Goal: Task Accomplishment & Management: Complete application form

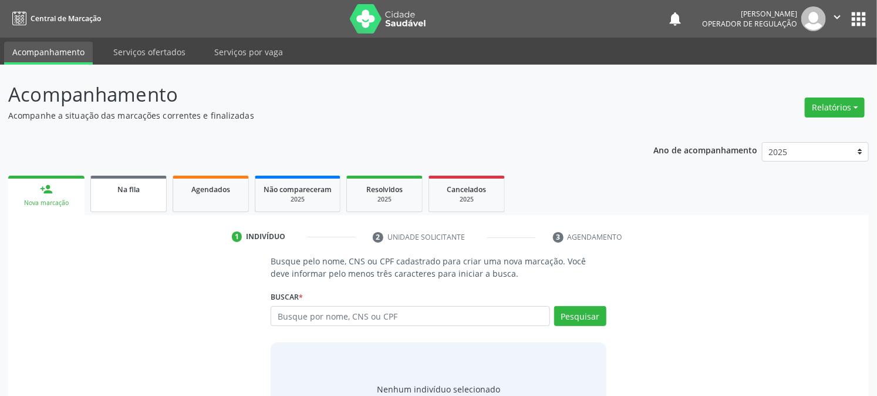
click at [136, 205] on link "Na fila" at bounding box center [128, 193] width 76 height 36
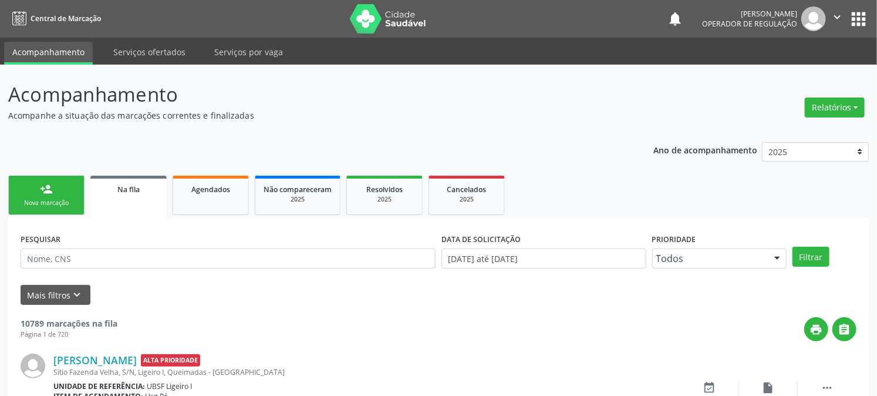
click at [48, 198] on div "Nova marcação" at bounding box center [46, 202] width 59 height 9
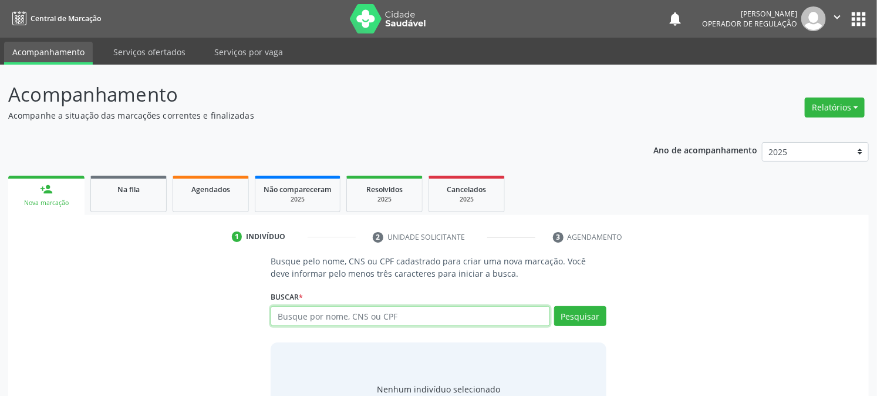
click at [320, 314] on input "text" at bounding box center [410, 316] width 279 height 20
type input "700509553564453"
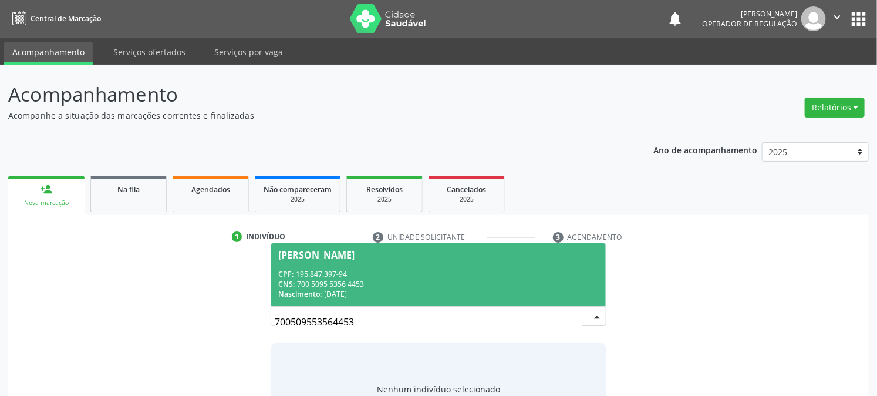
click at [363, 266] on span "[PERSON_NAME] CPF: 195.847.397-94 CNS: 700 5095 5356 4453 Nascimento: [DATE]" at bounding box center [438, 274] width 334 height 63
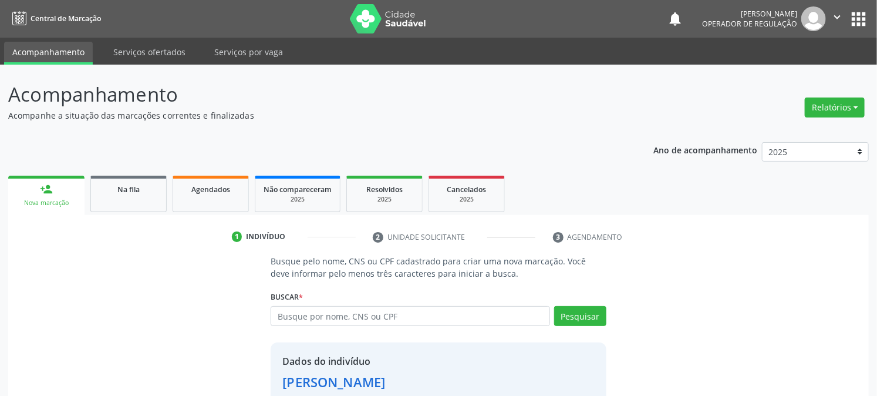
scroll to position [74, 0]
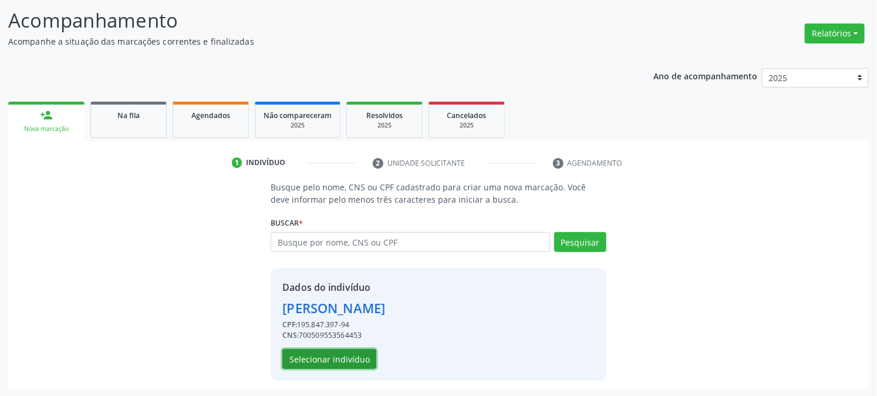
click at [307, 350] on button "Selecionar indivíduo" at bounding box center [329, 359] width 94 height 20
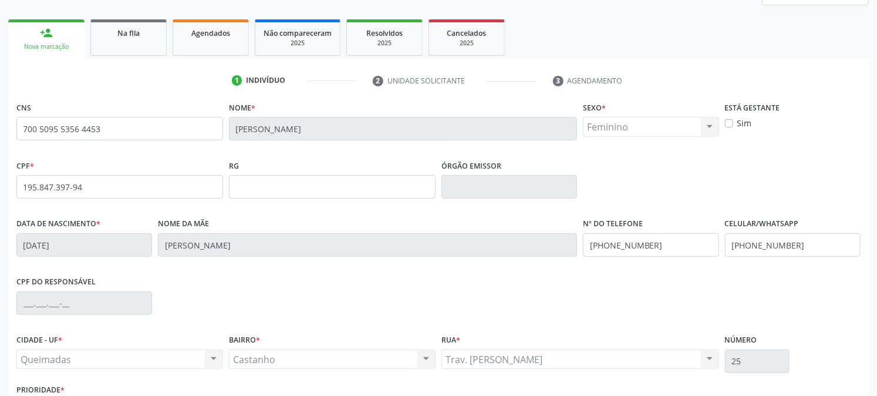
scroll to position [239, 0]
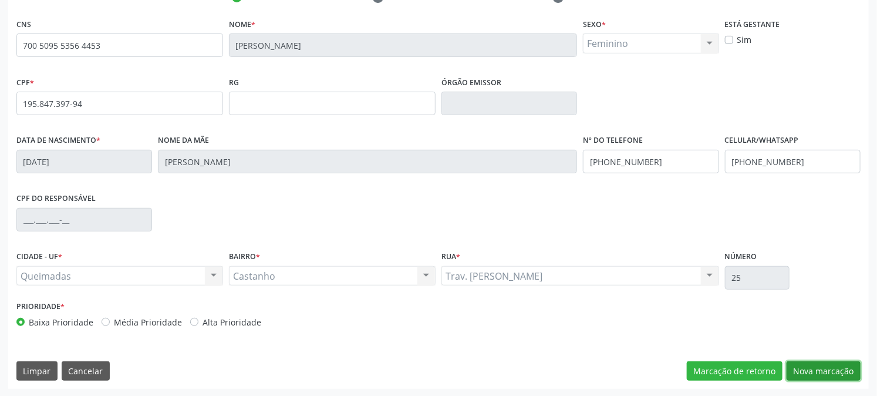
click at [816, 367] on button "Nova marcação" at bounding box center [823, 371] width 74 height 20
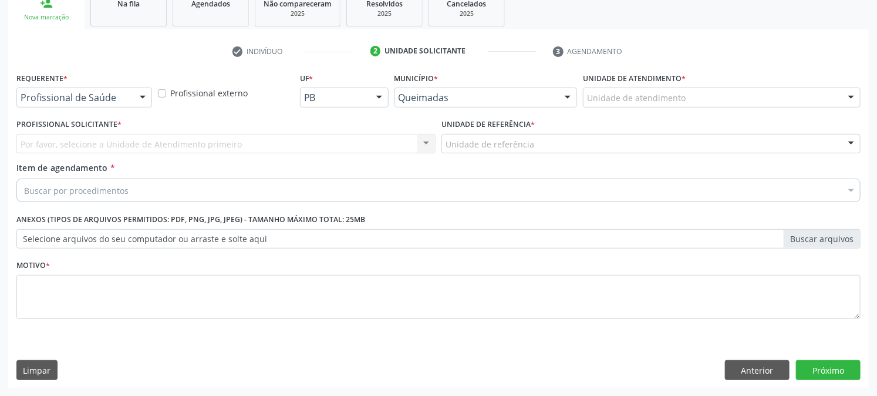
click at [86, 107] on div "Requerente * Profissional de Saúde Profissional de Saúde Paciente Nenhum result…" at bounding box center [83, 92] width 141 height 46
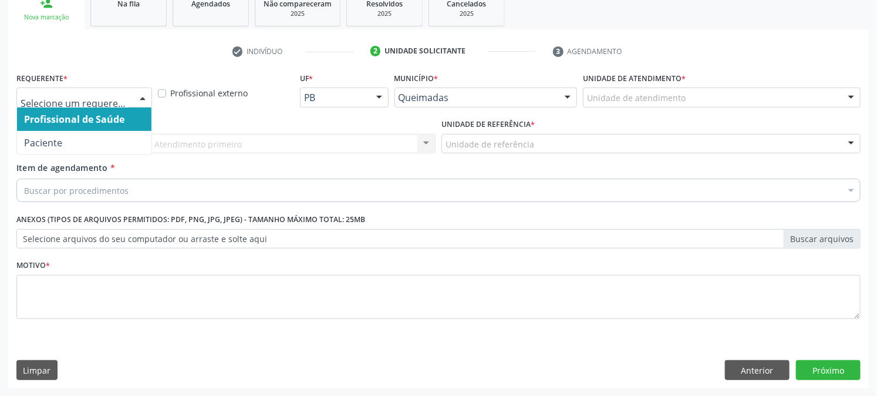
click at [90, 103] on div at bounding box center [84, 97] width 136 height 20
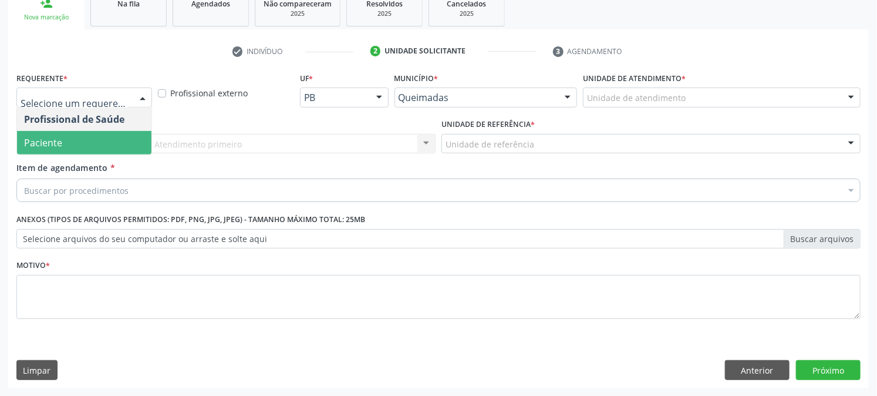
click at [80, 135] on span "Paciente" at bounding box center [84, 142] width 134 height 23
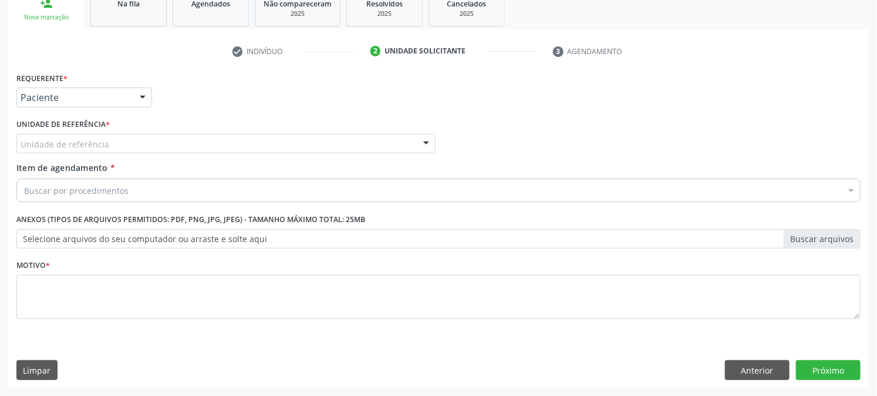
click at [82, 150] on div "Unidade de referência" at bounding box center [225, 144] width 419 height 20
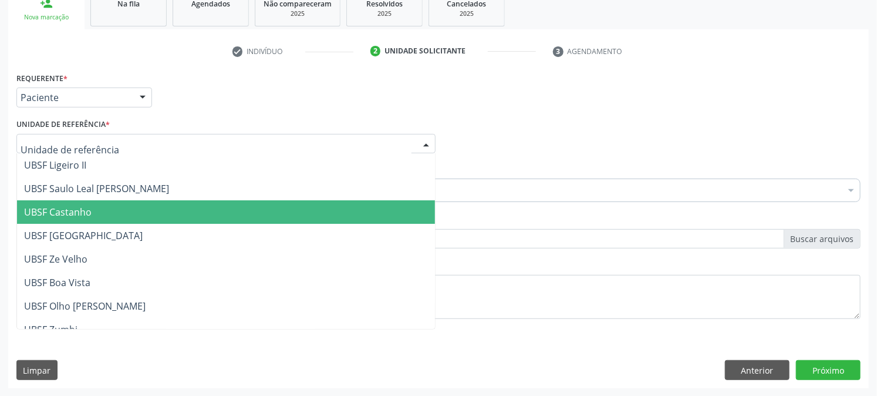
click at [72, 209] on span "UBSF Castanho" at bounding box center [57, 211] width 67 height 13
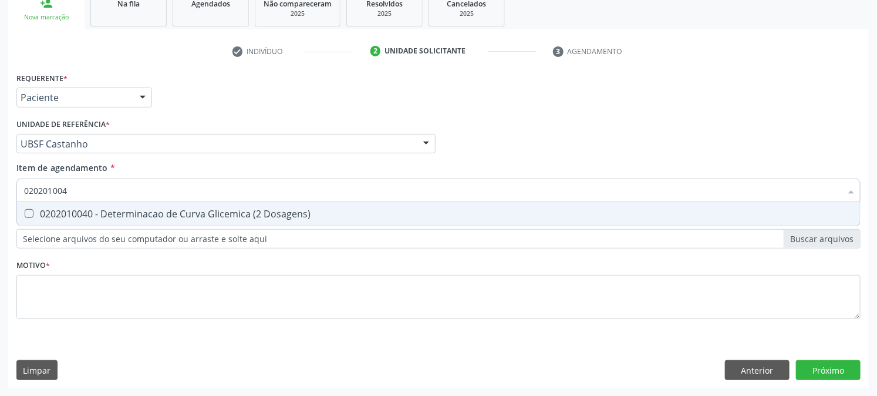
type input "0202010040"
click at [122, 220] on span "0202010040 - Determinacao de Curva Glicemica (2 Dosagens)" at bounding box center [438, 213] width 843 height 23
checkbox Dosagens\) "true"
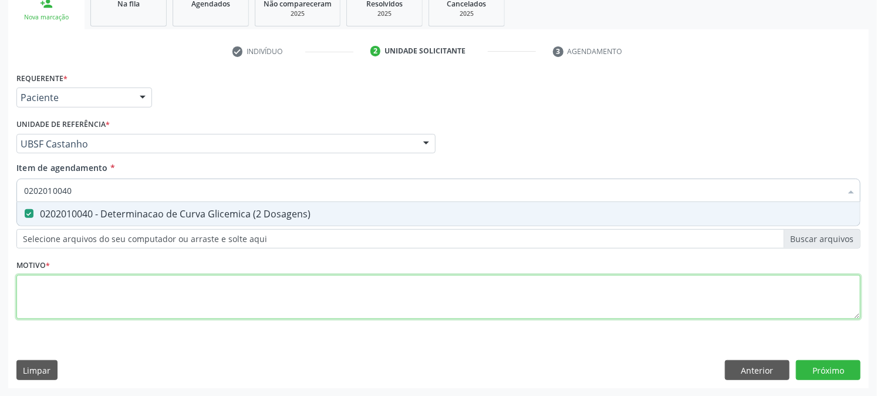
click at [270, 290] on div "Requerente * Paciente Profissional de Saúde Paciente Nenhum resultado encontrad…" at bounding box center [438, 202] width 844 height 266
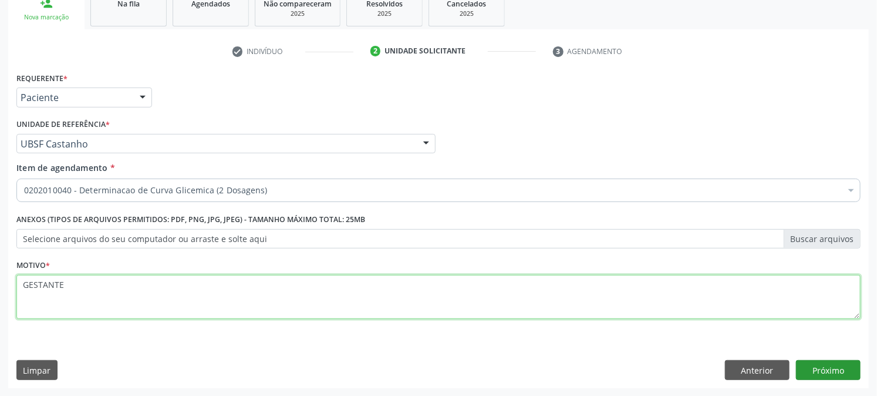
type textarea "GESTANTE"
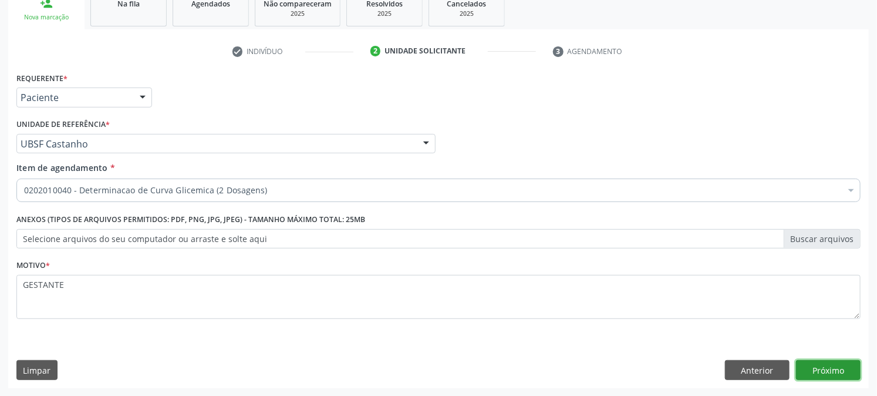
click at [835, 362] on button "Próximo" at bounding box center [828, 370] width 65 height 20
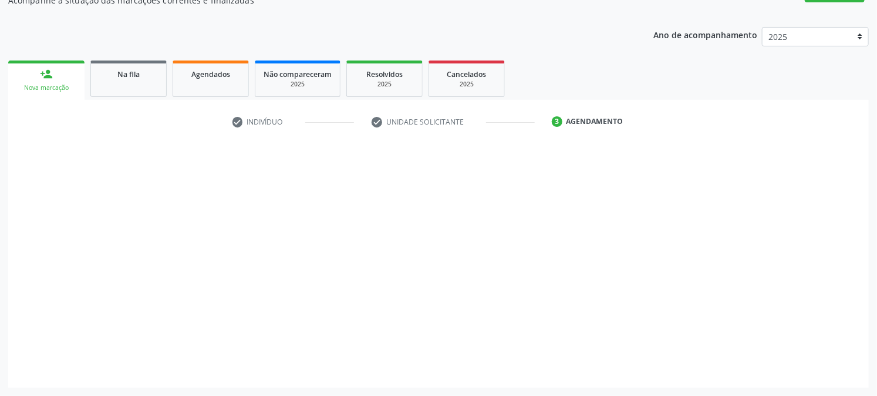
scroll to position [114, 0]
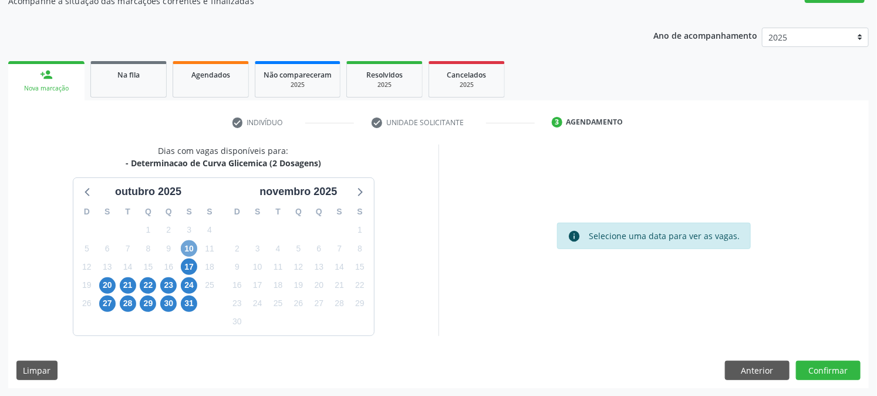
click at [187, 253] on span "10" at bounding box center [189, 248] width 16 height 16
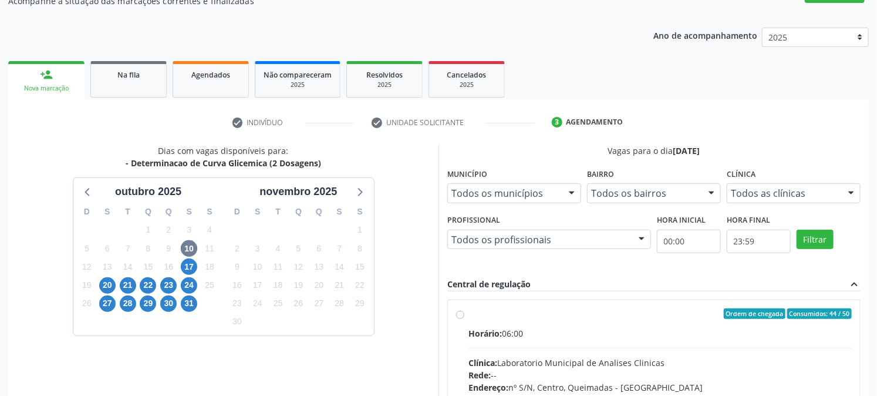
click at [535, 323] on label "Ordem de chegada Consumidos: 44 / 50 Horário: 06:00 Clínica: Laboratorio Munici…" at bounding box center [659, 398] width 383 height 180
click at [464, 319] on input "Ordem de chegada Consumidos: 44 / 50 Horário: 06:00 Clínica: Laboratorio Munici…" at bounding box center [460, 313] width 8 height 11
radio input "true"
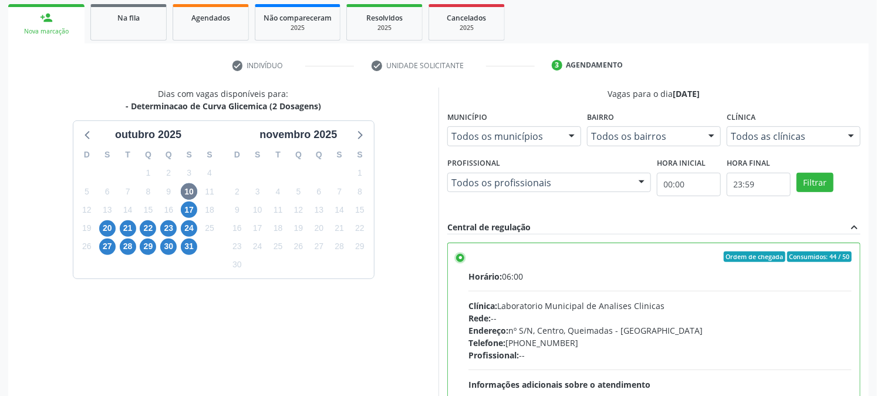
scroll to position [305, 0]
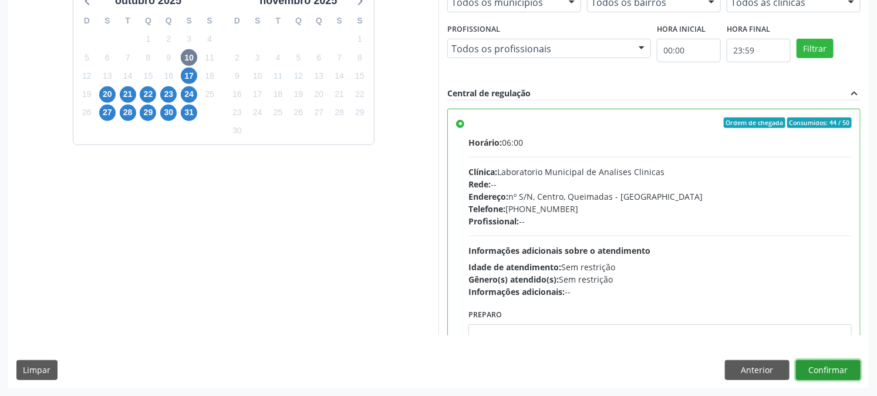
click at [831, 369] on button "Confirmar" at bounding box center [828, 370] width 65 height 20
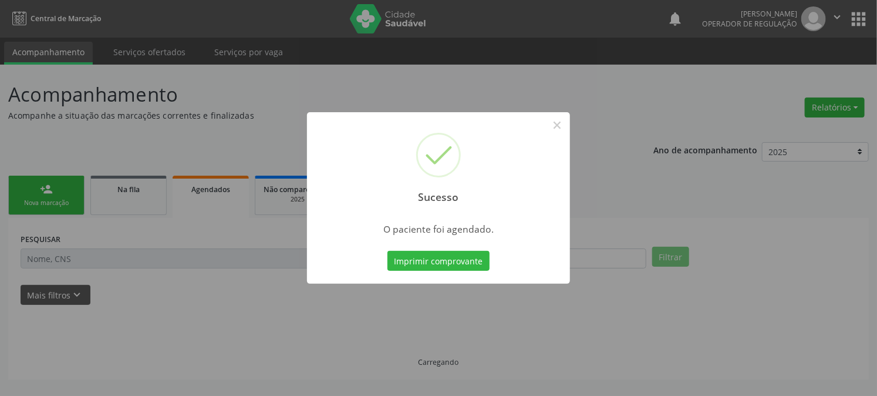
scroll to position [0, 0]
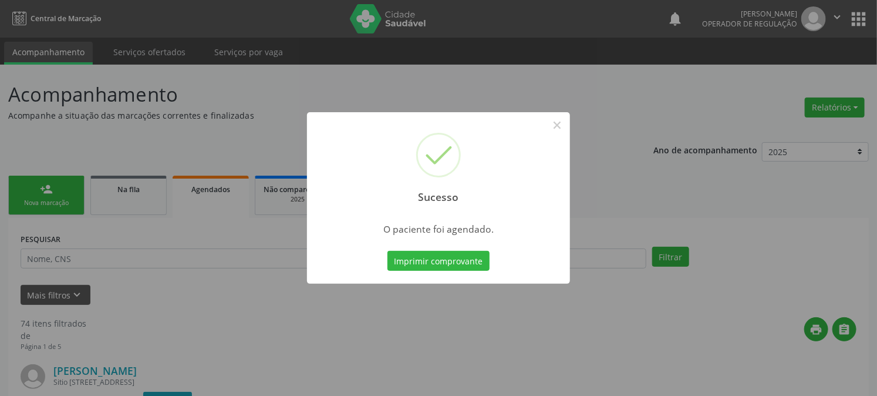
click at [387, 251] on button "Imprimir comprovante" at bounding box center [438, 261] width 102 height 20
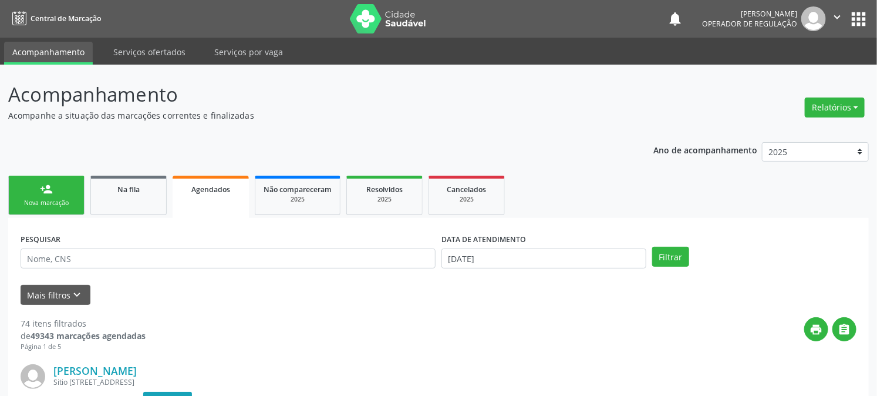
click at [50, 194] on div "person_add" at bounding box center [46, 189] width 13 height 13
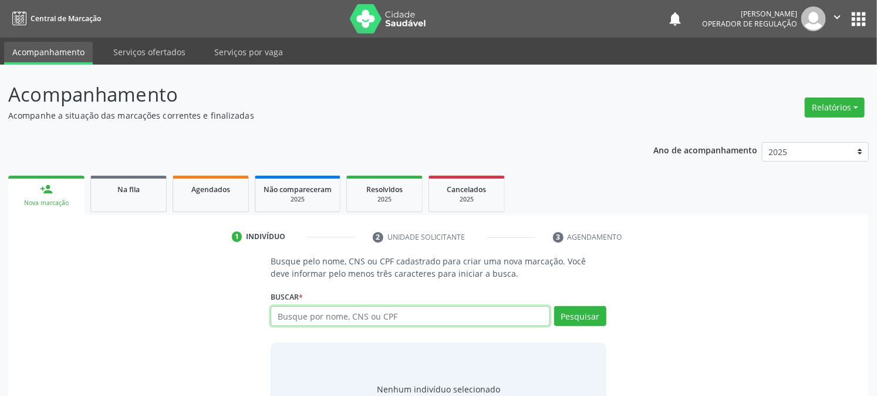
click at [354, 319] on input "text" at bounding box center [410, 316] width 279 height 20
type input "0"
type input "700504150722056"
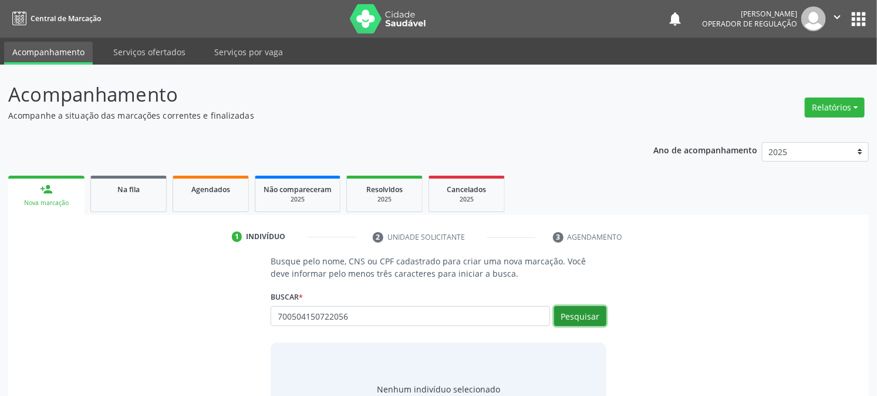
click at [584, 315] on button "Pesquisar" at bounding box center [580, 316] width 52 height 20
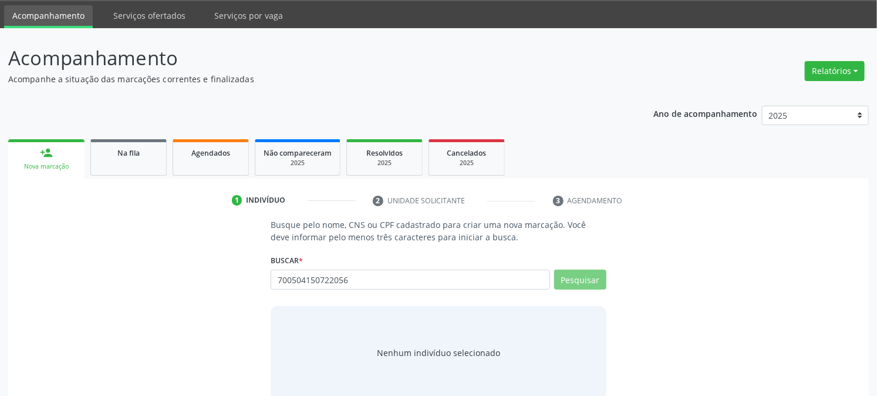
scroll to position [56, 0]
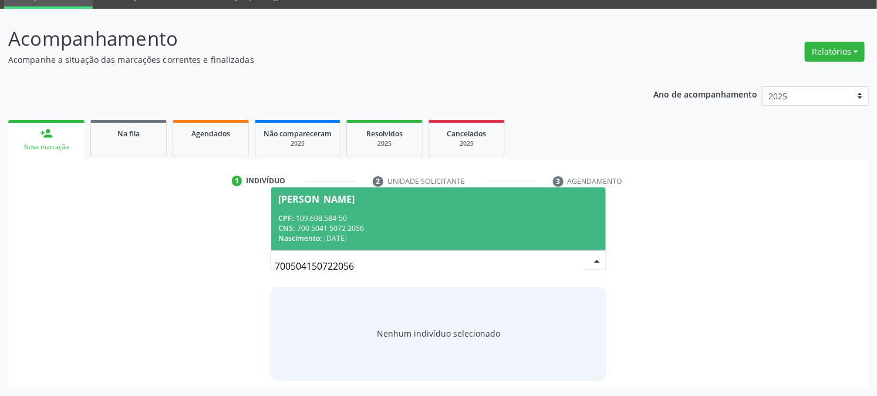
click at [345, 230] on div "CNS: 700 5041 5072 2056" at bounding box center [438, 228] width 320 height 10
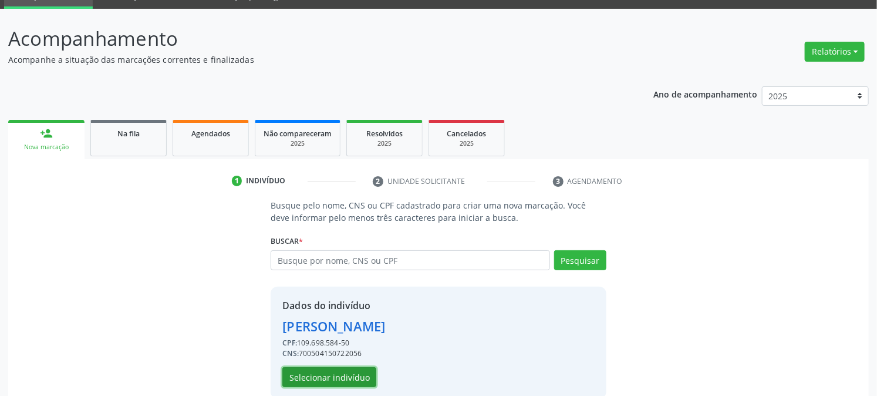
click at [328, 372] on button "Selecionar indivíduo" at bounding box center [329, 377] width 94 height 20
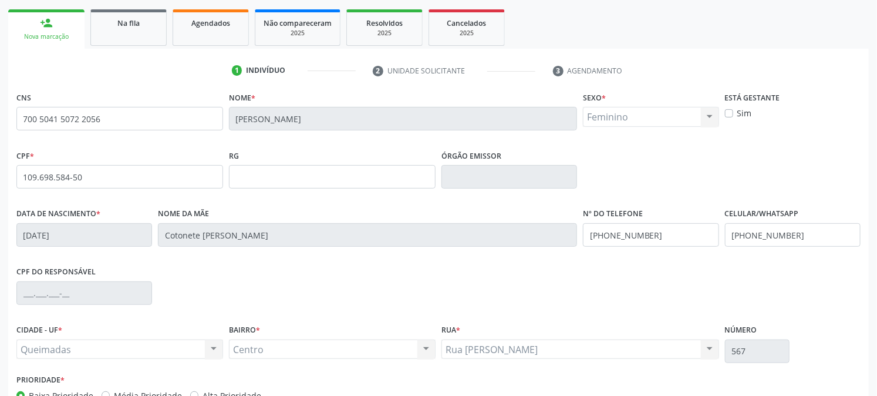
scroll to position [239, 0]
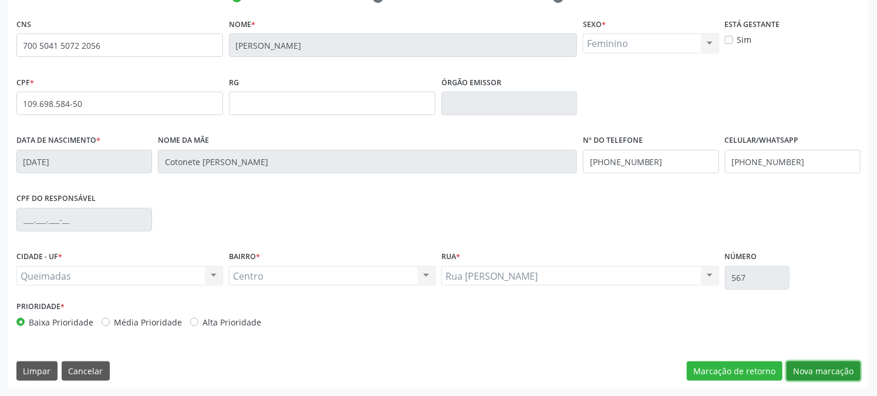
click at [831, 362] on button "Nova marcação" at bounding box center [823, 371] width 74 height 20
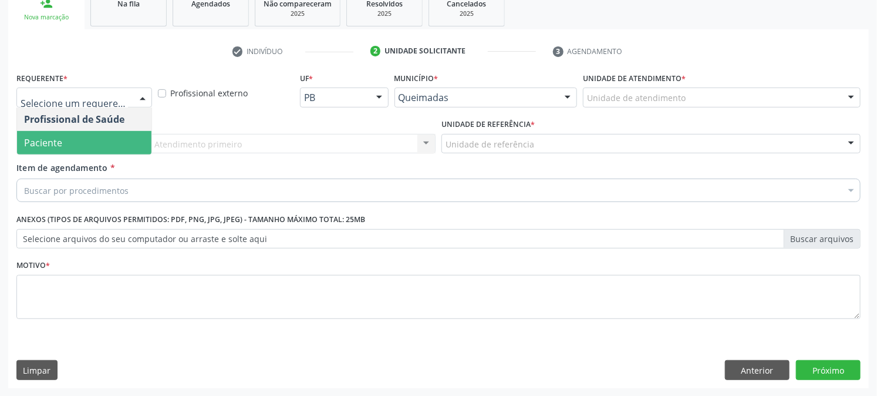
click at [47, 137] on span "Paciente" at bounding box center [43, 142] width 38 height 13
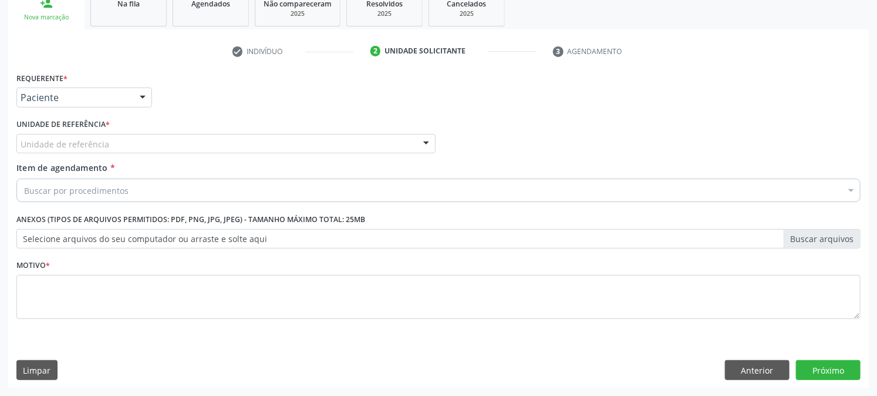
click at [97, 151] on div "Unidade de referência" at bounding box center [225, 144] width 419 height 20
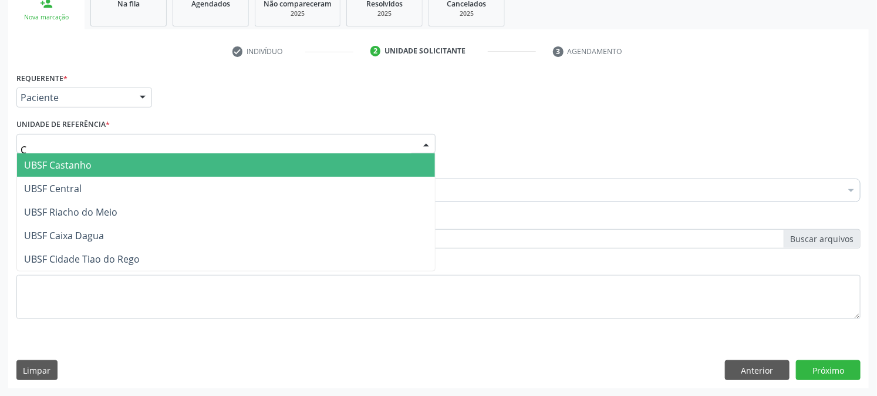
type input "CE"
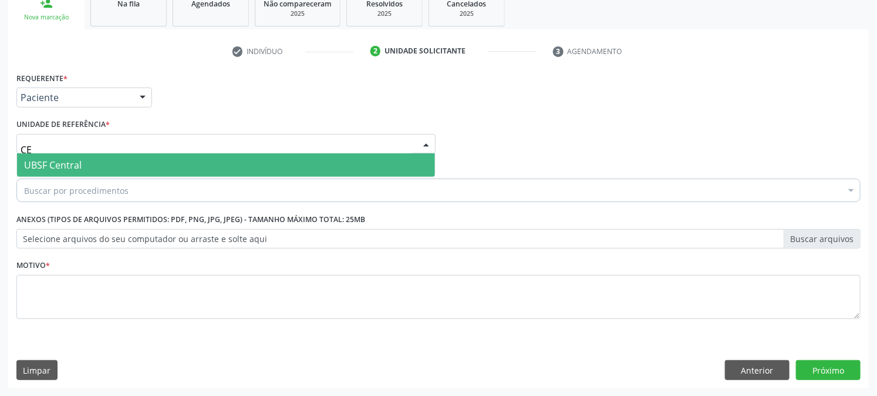
click at [106, 160] on span "UBSF Central" at bounding box center [226, 164] width 418 height 23
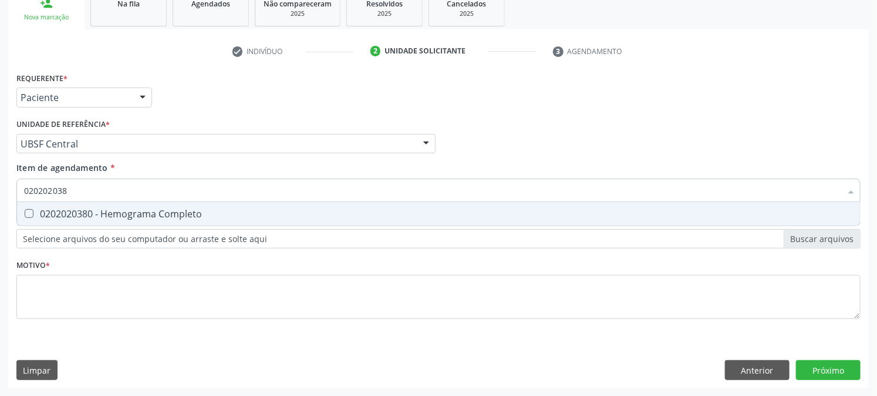
type input "0202020380"
click at [203, 214] on div "0202020380 - Hemograma Completo" at bounding box center [438, 213] width 829 height 9
checkbox Completo "true"
type input "0202020380"
click at [0, 217] on div "Acompanhamento Acompanhe a situação das marcações correntes e finalizadas Relat…" at bounding box center [438, 137] width 877 height 517
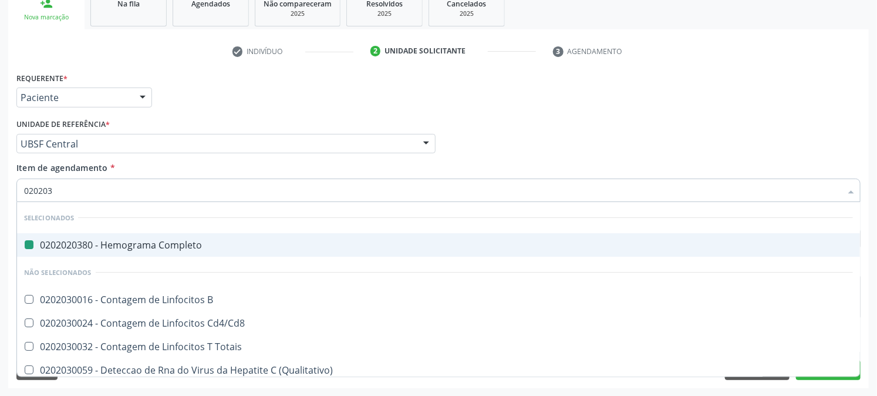
type input "0202030"
checkbox Completo "false"
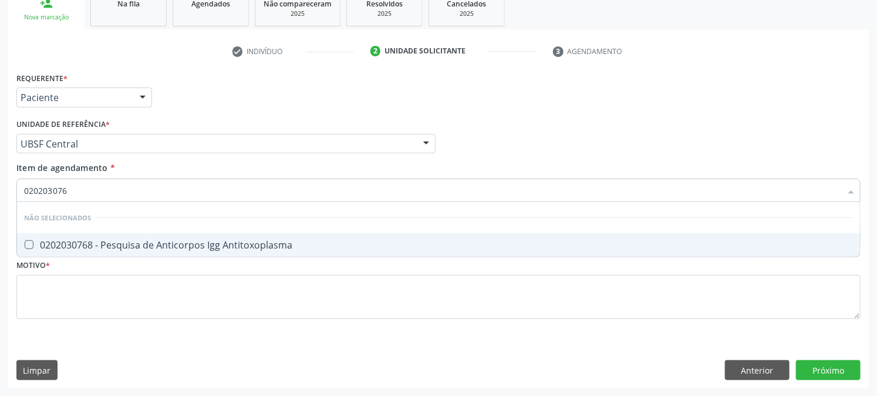
type input "0202030768"
click at [48, 242] on div "0202030768 - Pesquisa de Anticorpos Igg Antitoxoplasma" at bounding box center [438, 244] width 829 height 9
checkbox Antitoxoplasma "true"
click at [0, 234] on div "Acompanhamento Acompanhe a situação das marcações correntes e finalizadas Relat…" at bounding box center [438, 137] width 877 height 517
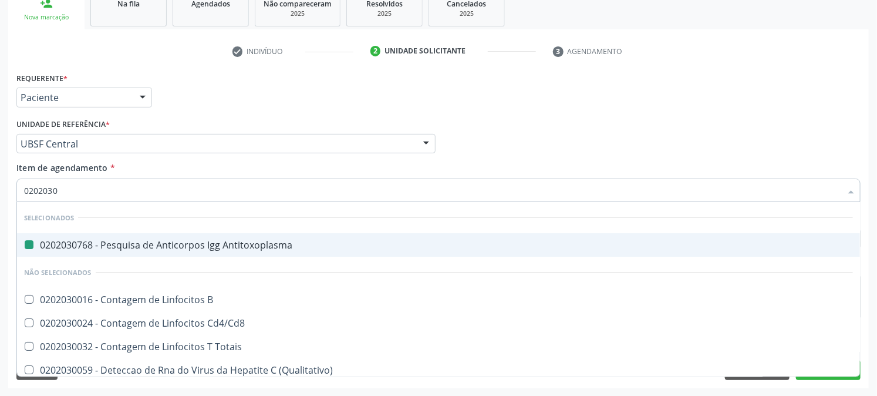
type input "02020308"
checkbox Antitoxoplasma "false"
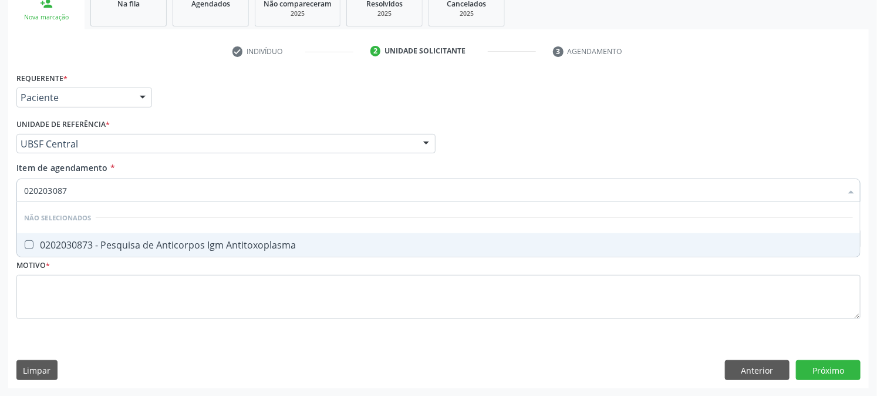
type input "0202030873"
click at [109, 242] on div "0202030873 - Pesquisa de Anticorpos Igm Antitoxoplasma" at bounding box center [438, 244] width 829 height 9
checkbox Antitoxoplasma "true"
click at [0, 247] on div "Acompanhamento Acompanhe a situação das marcações correntes e finalizadas Relat…" at bounding box center [438, 137] width 877 height 517
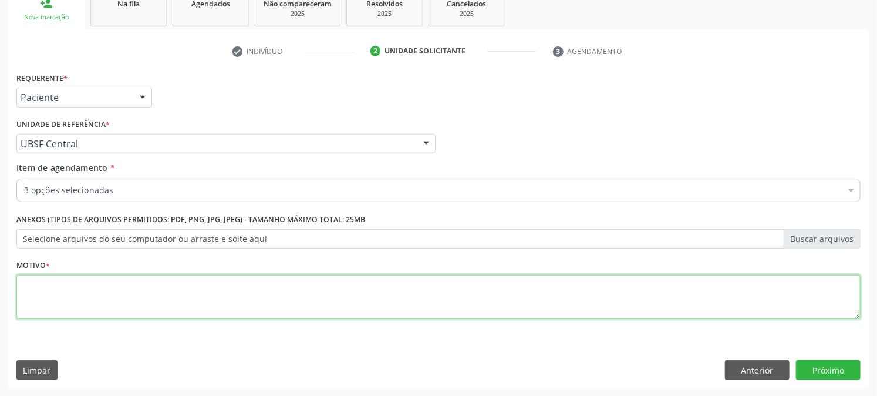
click at [117, 279] on textarea at bounding box center [438, 297] width 844 height 45
type textarea "GESTANTE"
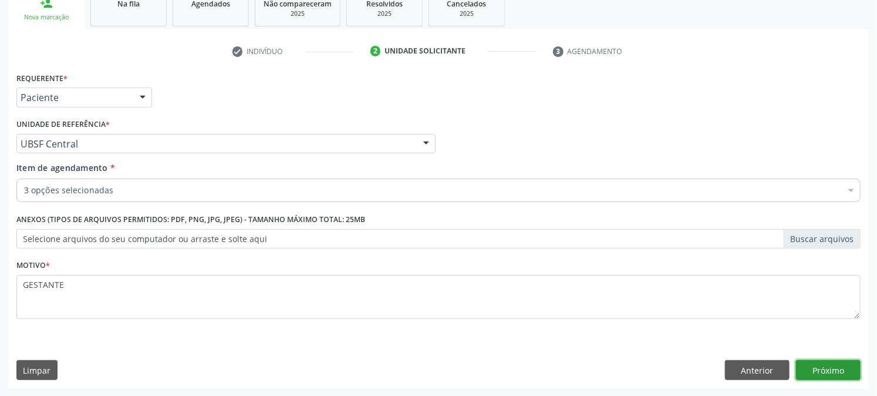
click at [821, 367] on button "Próximo" at bounding box center [828, 370] width 65 height 20
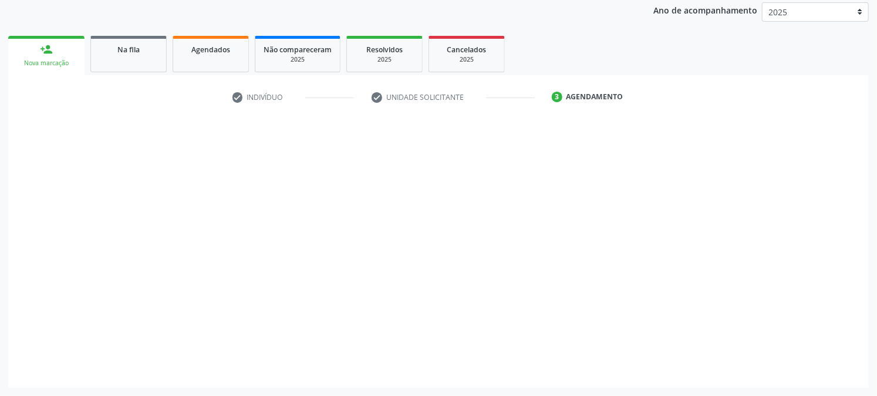
scroll to position [139, 0]
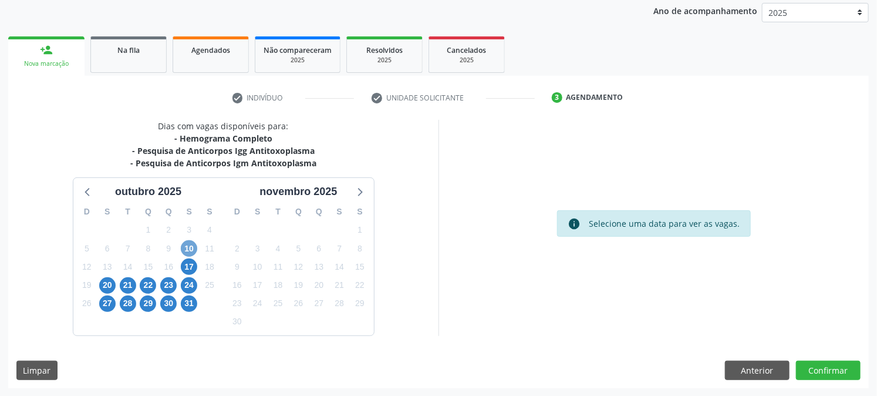
click at [184, 245] on span "10" at bounding box center [189, 248] width 16 height 16
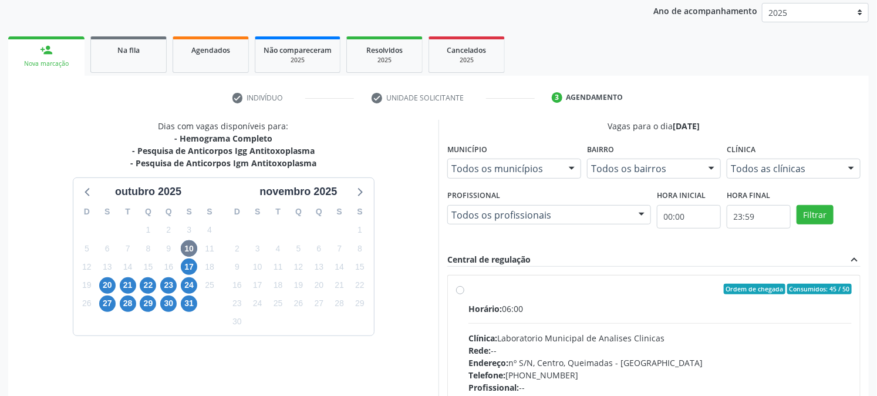
click at [568, 323] on div "Horário: 06:00 Clínica: Laboratorio Municipal de Analises Clinicas Rede: -- End…" at bounding box center [659, 382] width 383 height 161
click at [464, 294] on input "Ordem de chegada Consumidos: 45 / 50 Horário: 06:00 Clínica: Laboratorio Munici…" at bounding box center [460, 288] width 8 height 11
radio input "true"
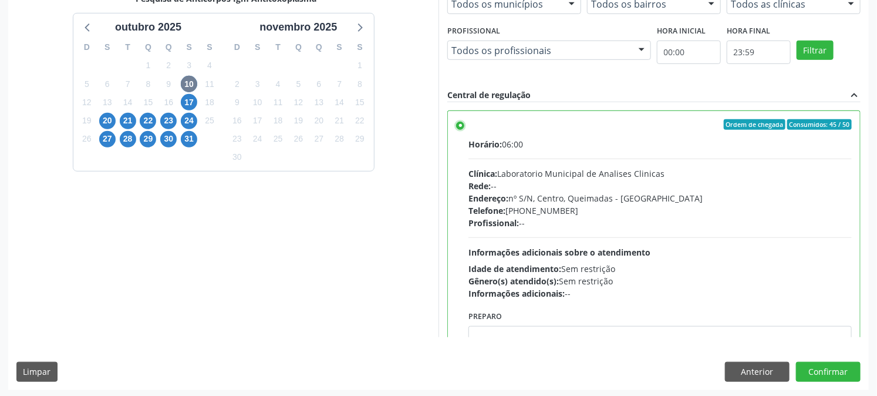
scroll to position [305, 0]
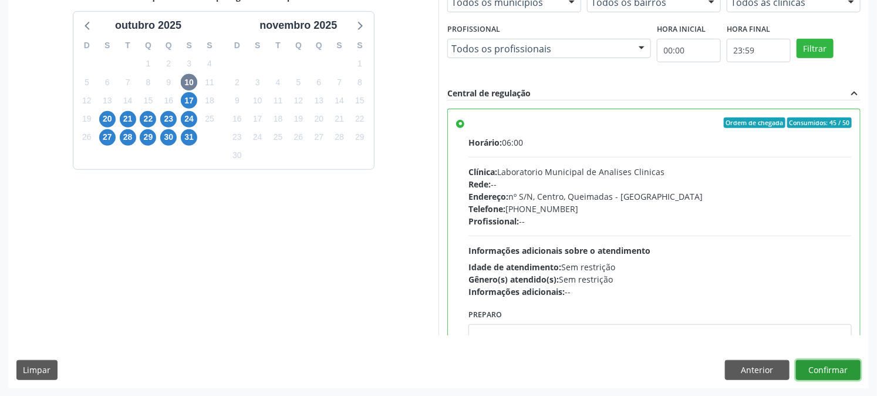
click at [839, 369] on button "Confirmar" at bounding box center [828, 370] width 65 height 20
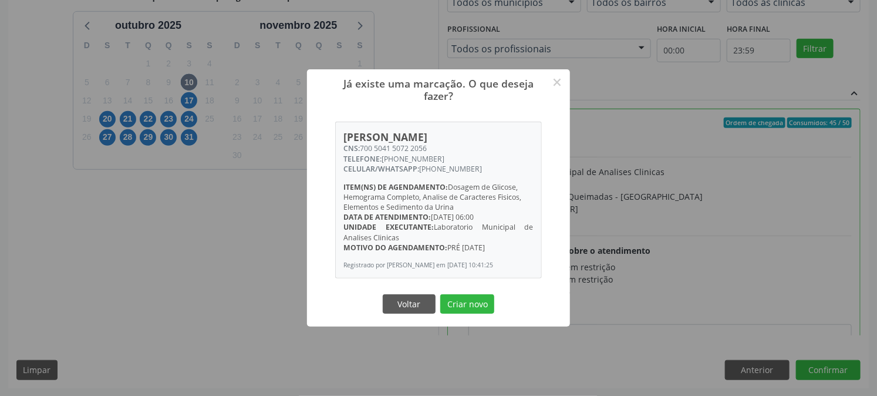
click at [440, 294] on button "Criar novo" at bounding box center [467, 304] width 54 height 20
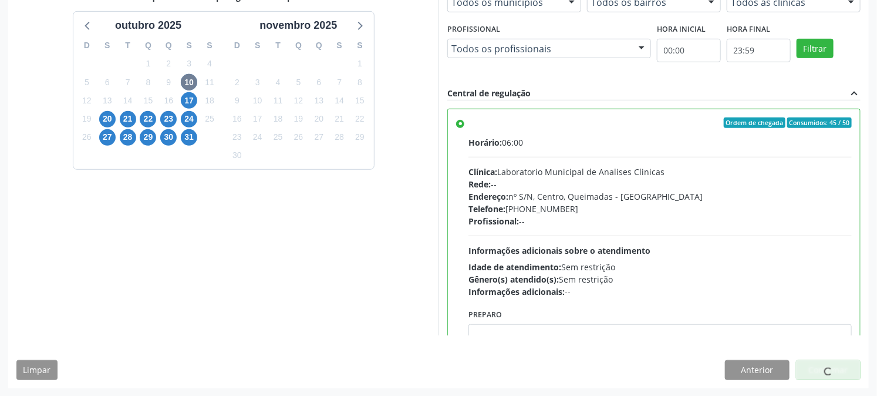
scroll to position [0, 0]
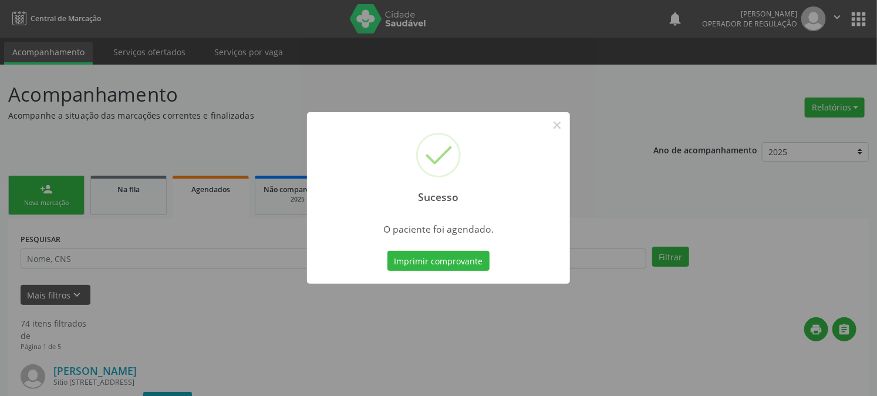
click at [387, 251] on button "Imprimir comprovante" at bounding box center [438, 261] width 102 height 20
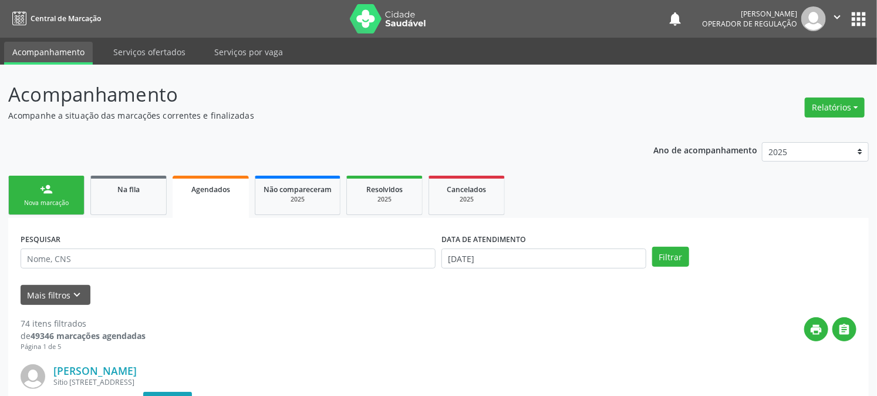
click at [49, 200] on div "Nova marcação" at bounding box center [46, 202] width 59 height 9
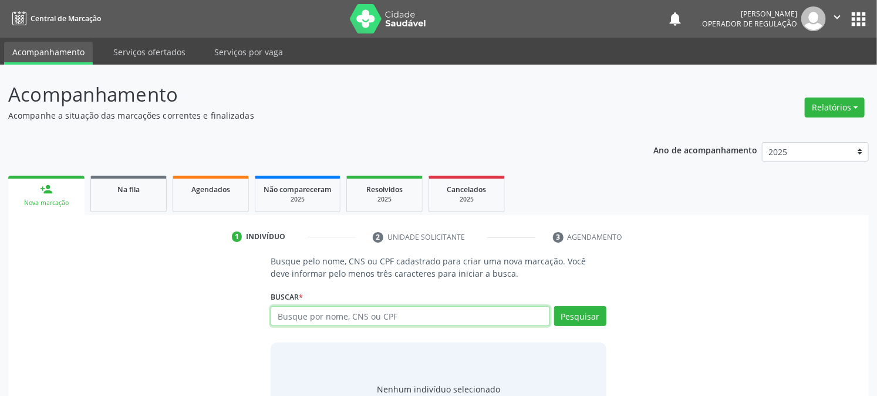
click at [390, 317] on input "text" at bounding box center [410, 316] width 279 height 20
type input "702607781976148"
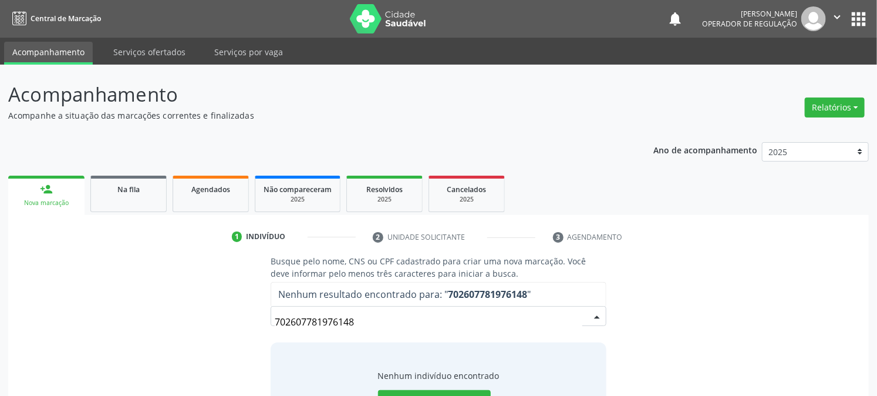
click at [289, 323] on input "702607781976148" at bounding box center [428, 321] width 307 height 23
click at [310, 320] on input "702607781976148" at bounding box center [428, 321] width 307 height 23
drag, startPoint x: 333, startPoint y: 323, endPoint x: 359, endPoint y: 355, distance: 41.3
click at [333, 323] on input "702607781976148" at bounding box center [428, 321] width 307 height 23
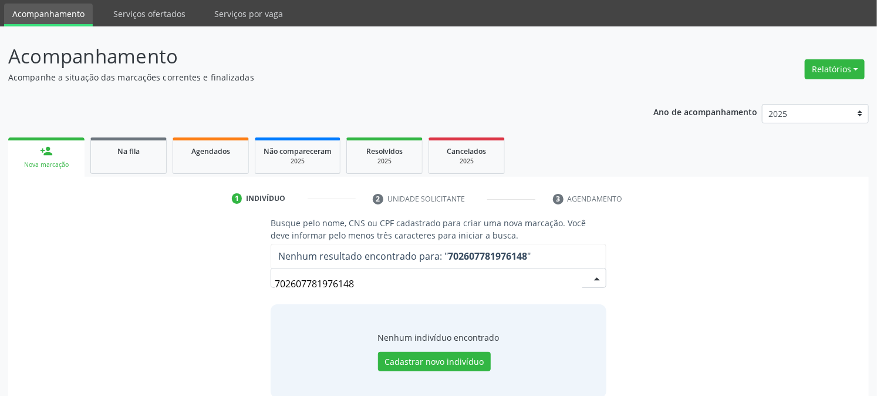
scroll to position [56, 0]
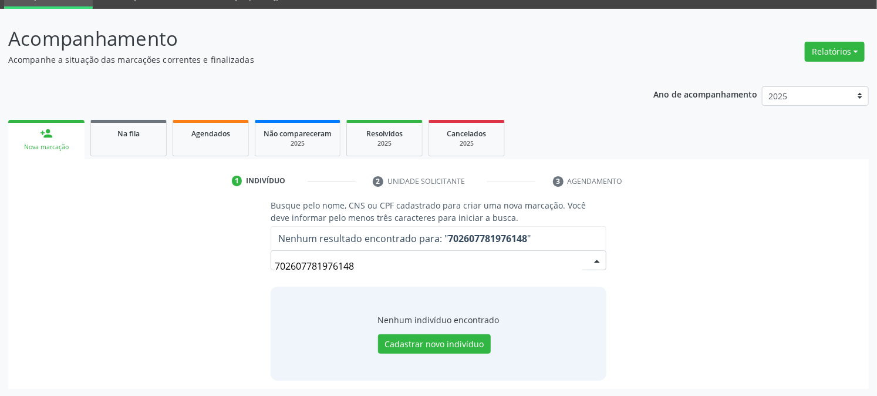
click at [141, 249] on div "Busque pelo nome, CNS ou CPF cadastrado para criar uma nova marcação. Você deve…" at bounding box center [438, 289] width 844 height 181
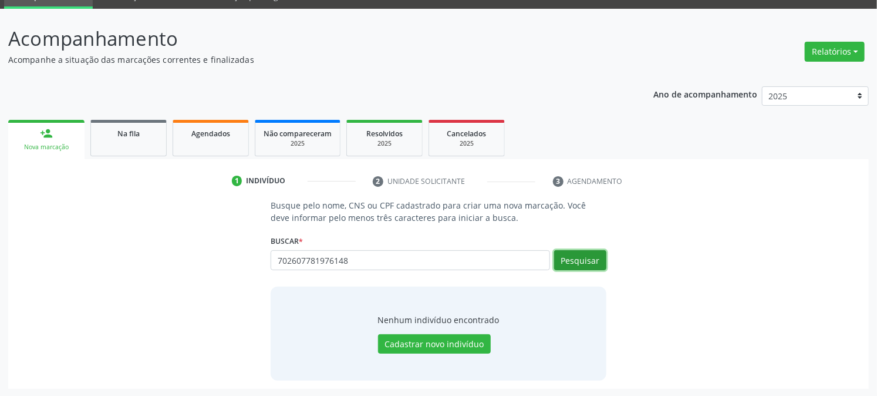
click at [576, 254] on button "Pesquisar" at bounding box center [580, 260] width 52 height 20
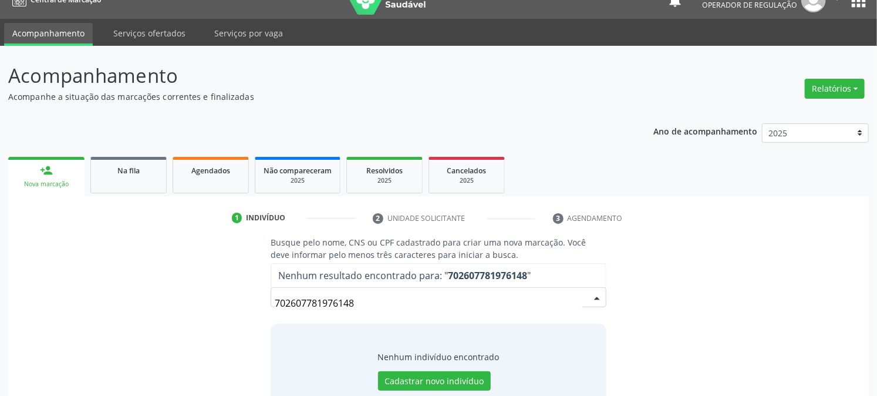
scroll to position [0, 0]
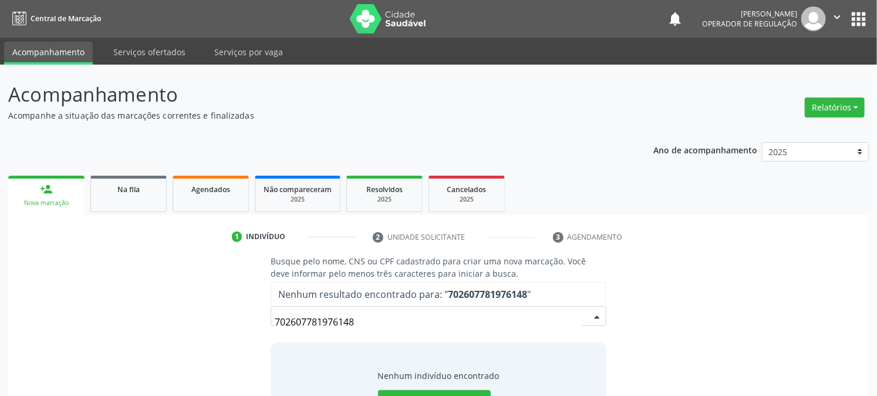
click at [863, 21] on button "apps" at bounding box center [858, 19] width 21 height 21
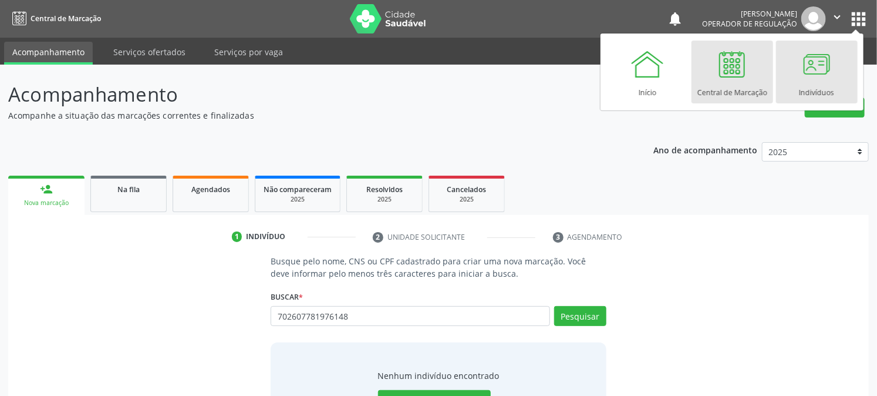
click at [811, 83] on div "Indivíduos" at bounding box center [816, 90] width 35 height 16
